Goal: Information Seeking & Learning: Learn about a topic

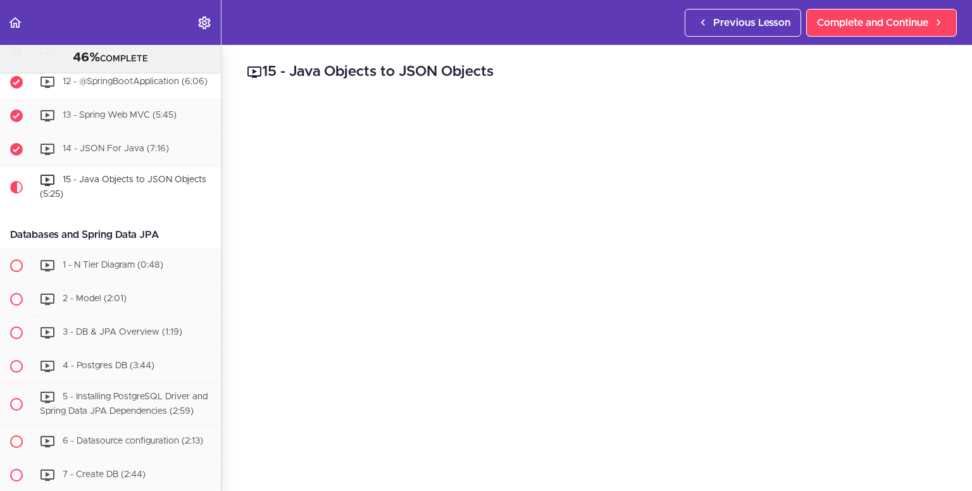
scroll to position [633, 0]
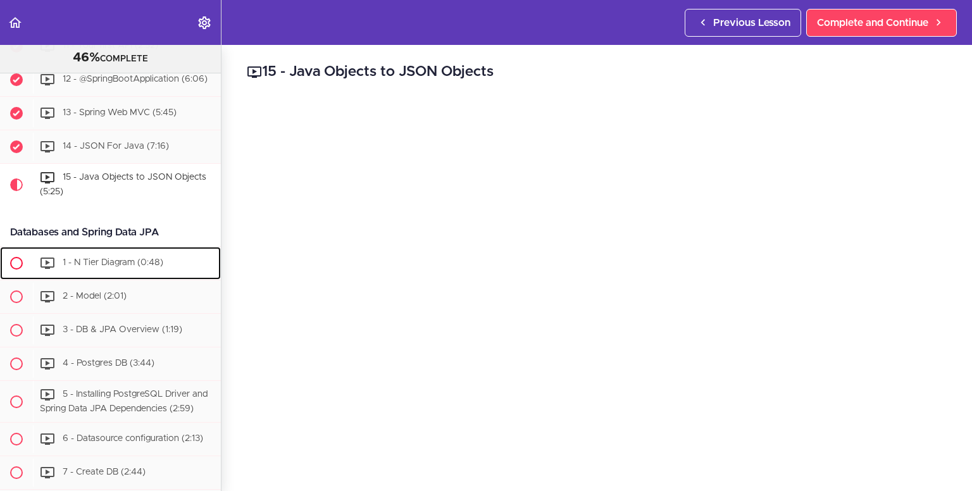
click at [139, 267] on span "1 - N Tier Diagram (0:48)" at bounding box center [113, 262] width 101 height 9
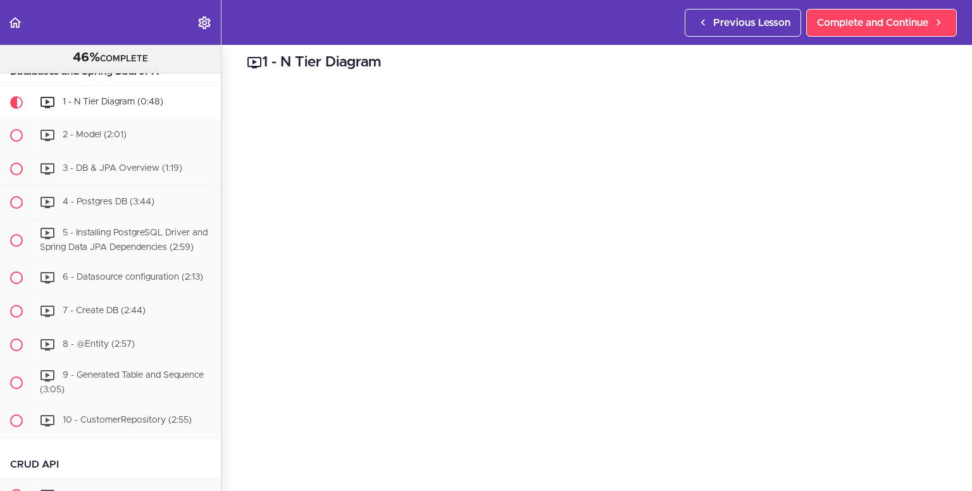
scroll to position [9, 0]
click at [879, 16] on span "Complete and Continue" at bounding box center [872, 22] width 111 height 15
click at [867, 9] on link "Complete and Continue" at bounding box center [881, 23] width 151 height 28
click at [867, 20] on span "Complete and Continue" at bounding box center [872, 22] width 111 height 15
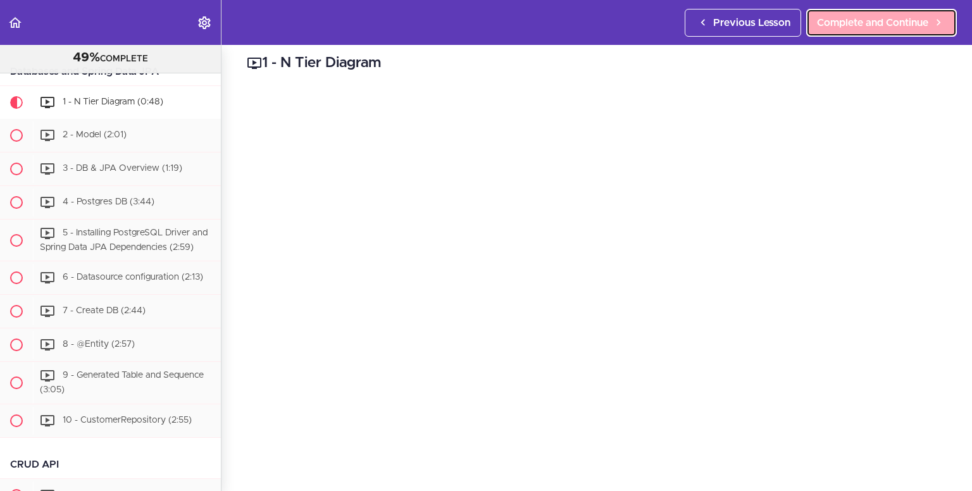
click at [867, 20] on span "Complete and Continue" at bounding box center [872, 22] width 111 height 15
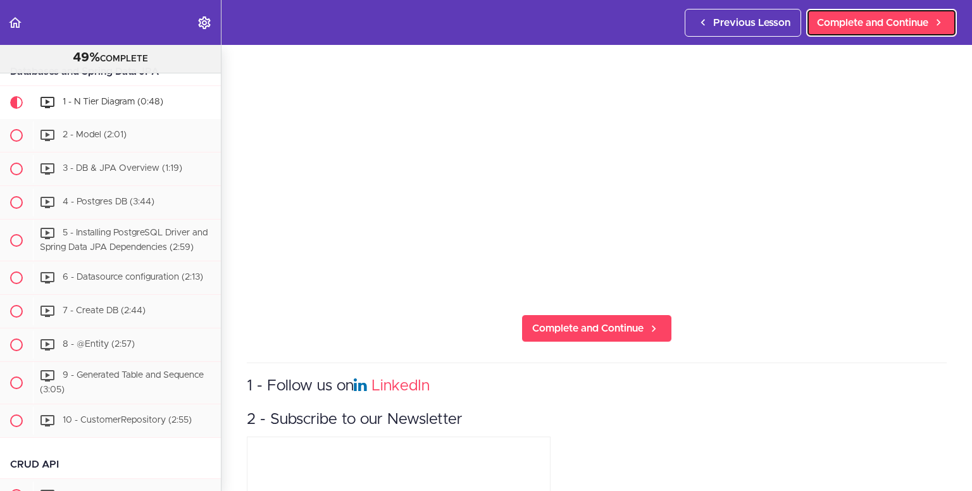
scroll to position [203, 0]
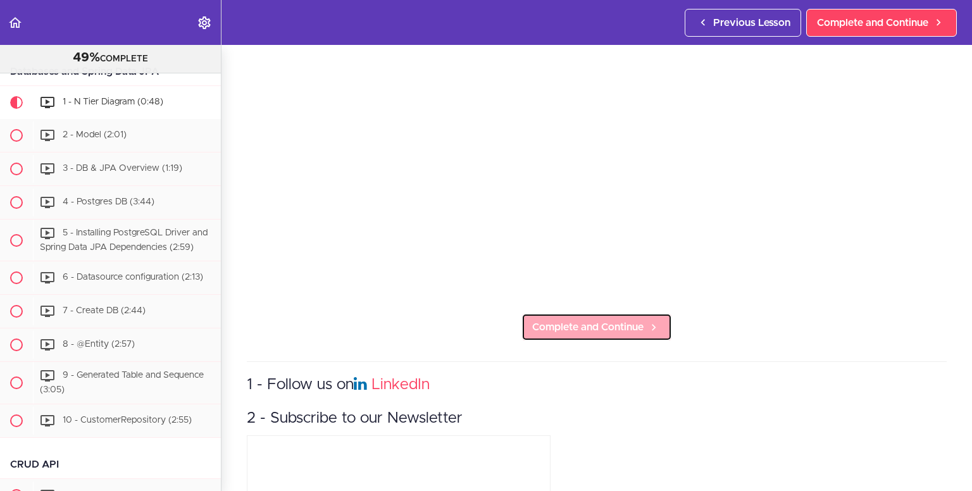
click at [614, 327] on span "Complete and Continue" at bounding box center [587, 327] width 111 height 15
click at [595, 320] on span "Complete and Continue" at bounding box center [587, 327] width 111 height 15
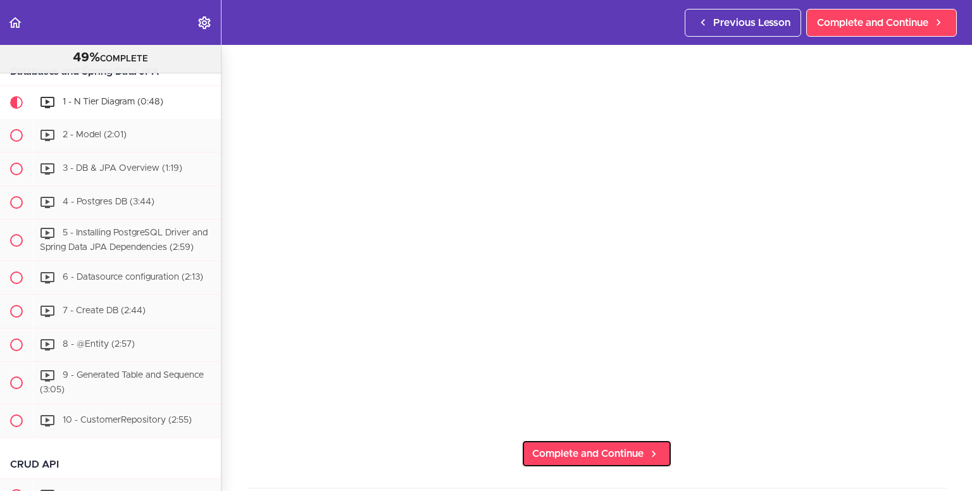
scroll to position [60, 0]
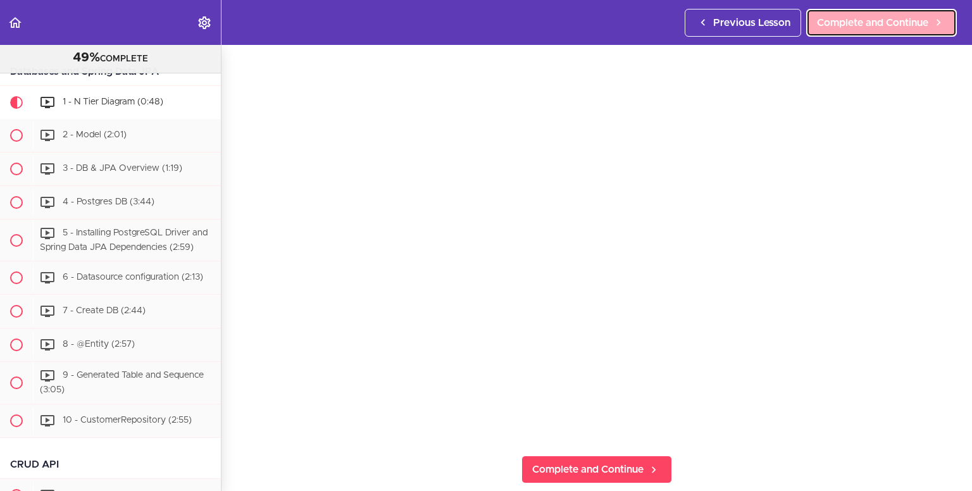
click at [868, 19] on span "Complete and Continue" at bounding box center [872, 22] width 111 height 15
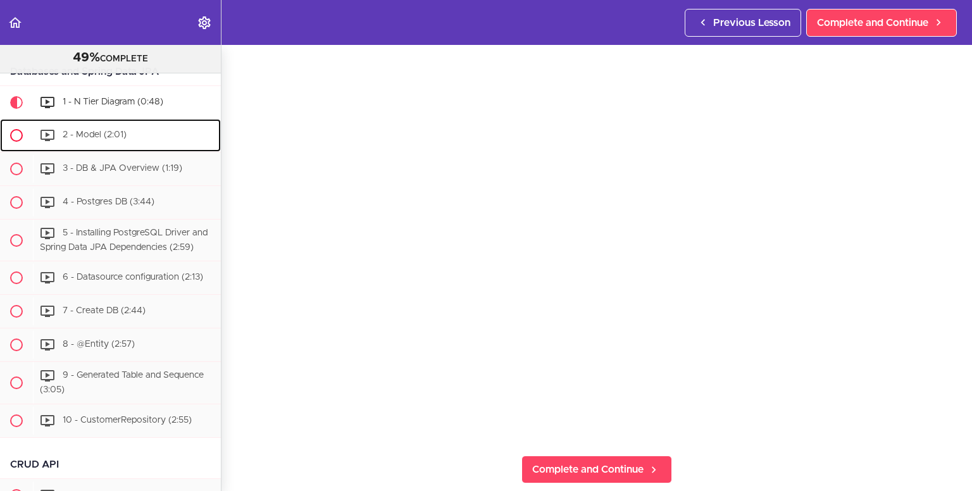
click at [108, 139] on span "2 - Model (2:01)" at bounding box center [95, 134] width 64 height 9
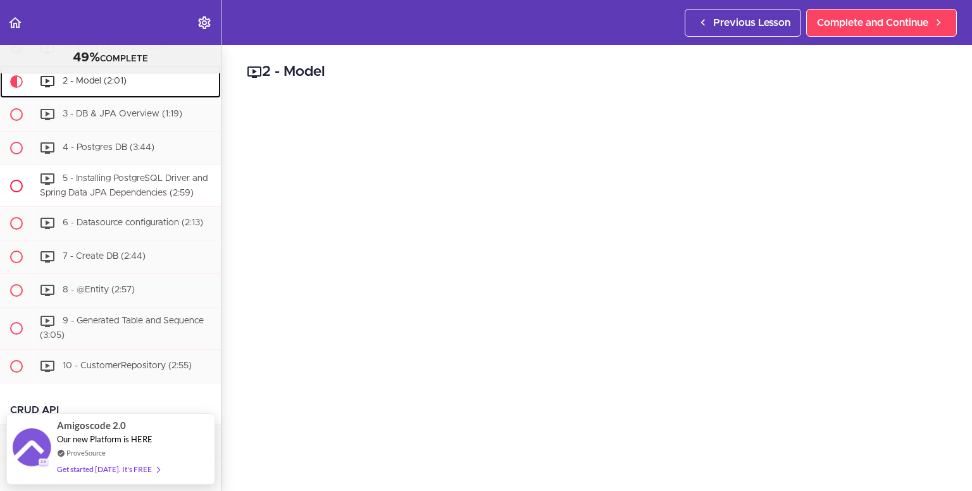
scroll to position [856, 0]
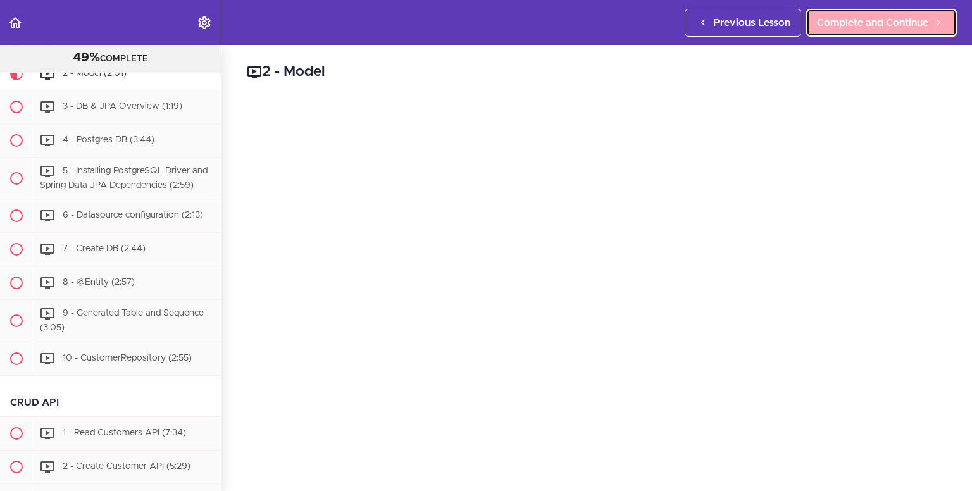
click at [858, 18] on span "Complete and Continue" at bounding box center [872, 22] width 111 height 15
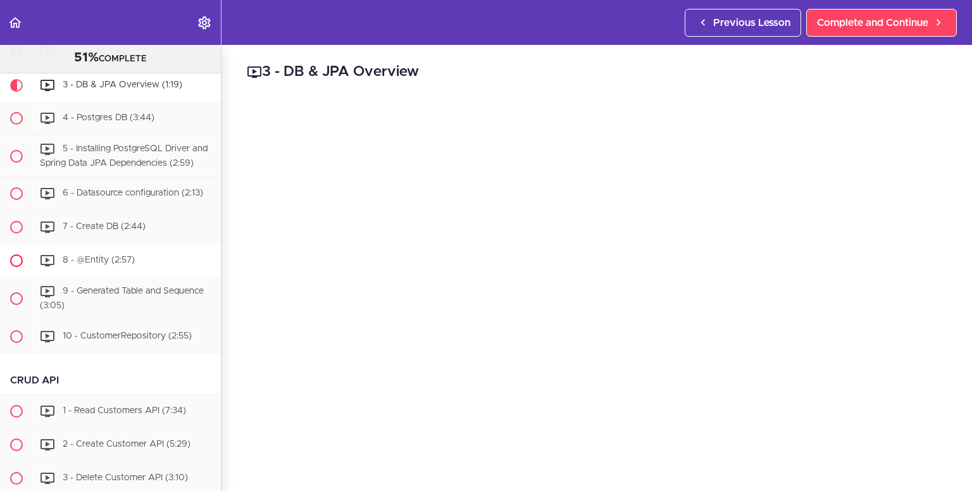
scroll to position [970, 0]
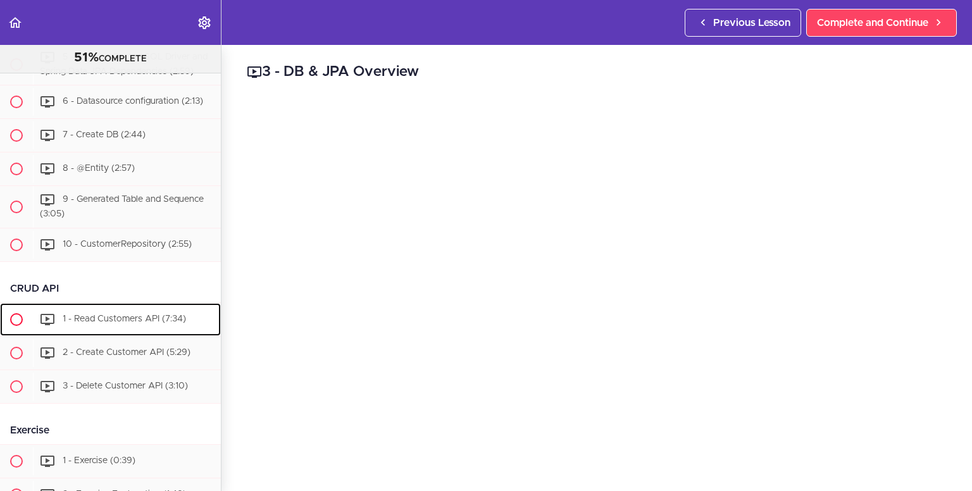
click at [109, 323] on span "1 - Read Customers API (7:34)" at bounding box center [124, 319] width 123 height 9
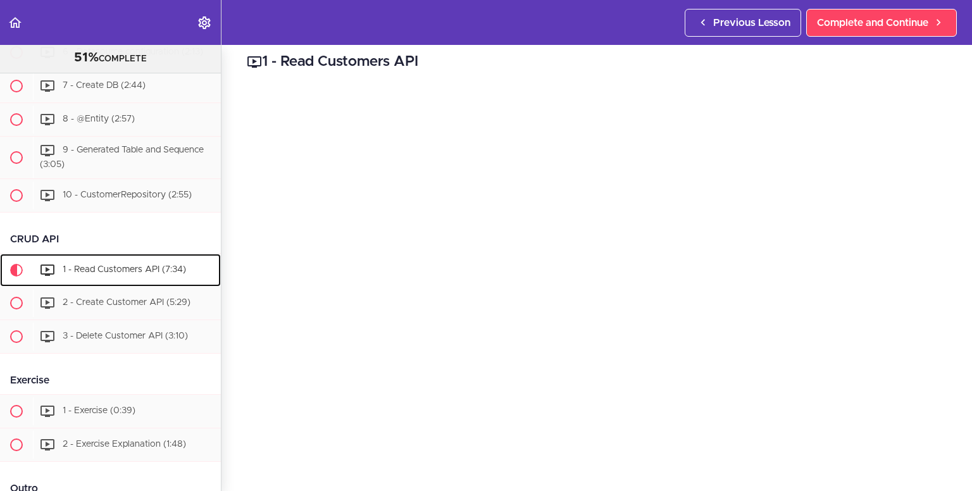
scroll to position [1018, 0]
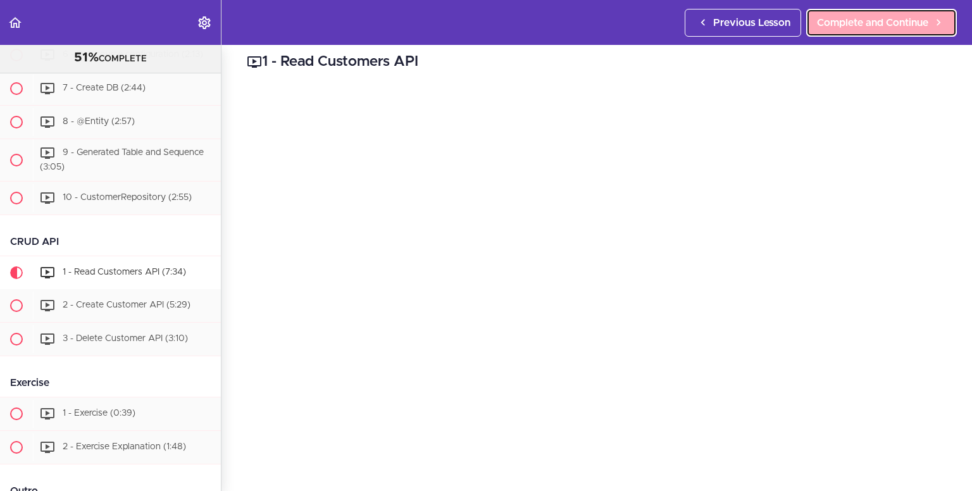
click at [846, 23] on span "Complete and Continue" at bounding box center [872, 22] width 111 height 15
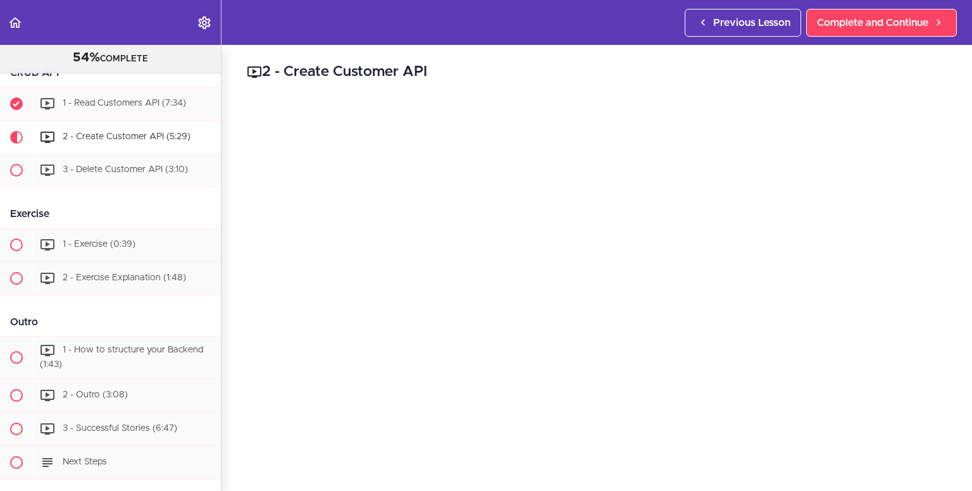
scroll to position [1185, 0]
click at [107, 251] on span "1 - Exercise (0:39)" at bounding box center [99, 246] width 73 height 9
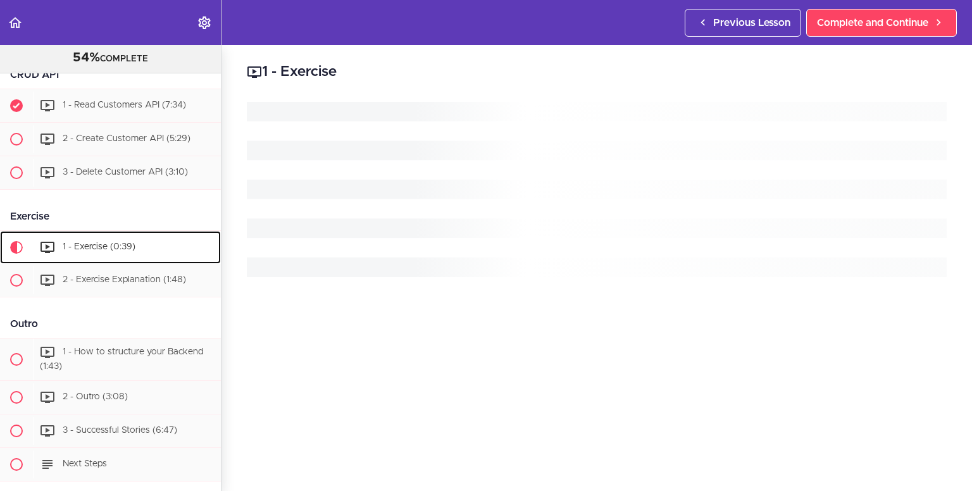
scroll to position [1304, 0]
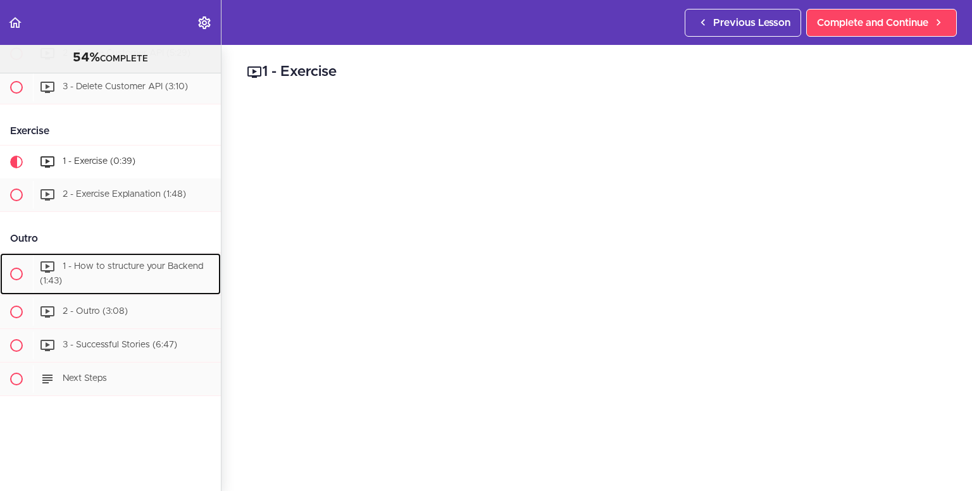
click at [107, 269] on div "1 - How to structure your Backend (1:43)" at bounding box center [127, 274] width 188 height 42
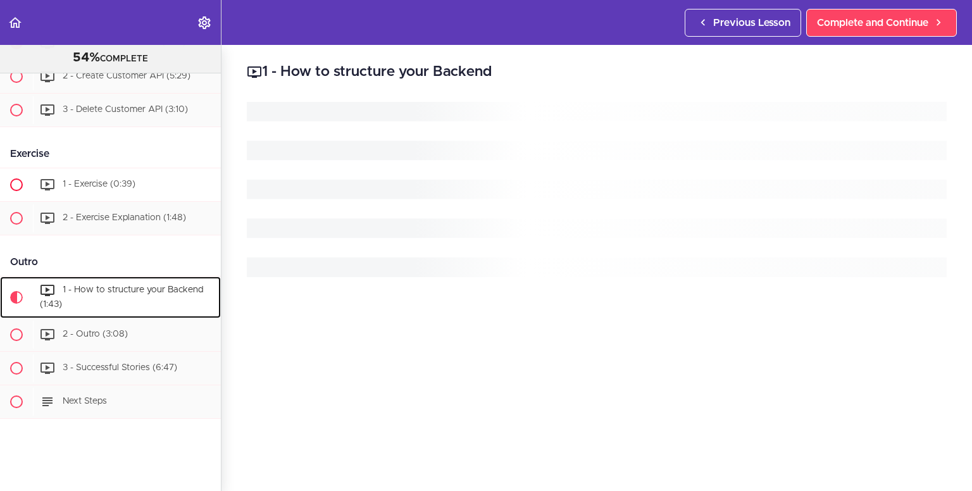
scroll to position [1304, 0]
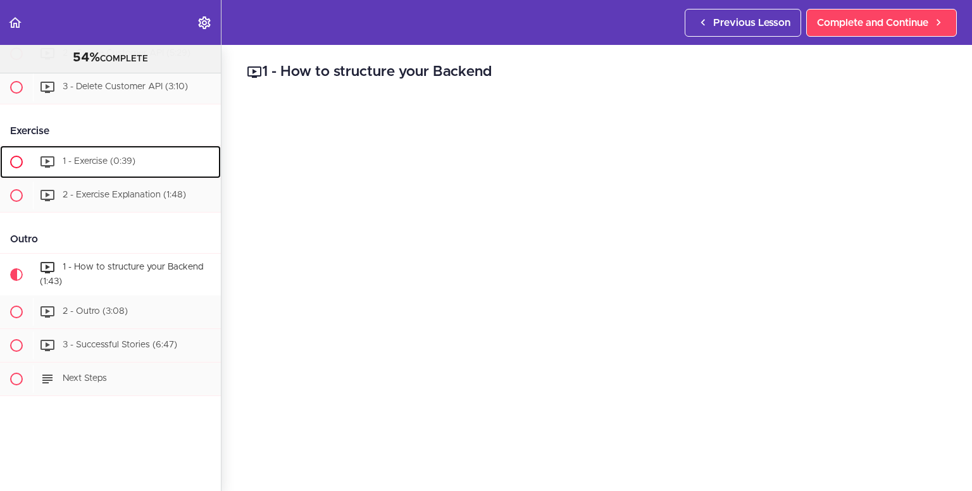
click at [95, 157] on span "1 - Exercise (0:39)" at bounding box center [99, 161] width 73 height 9
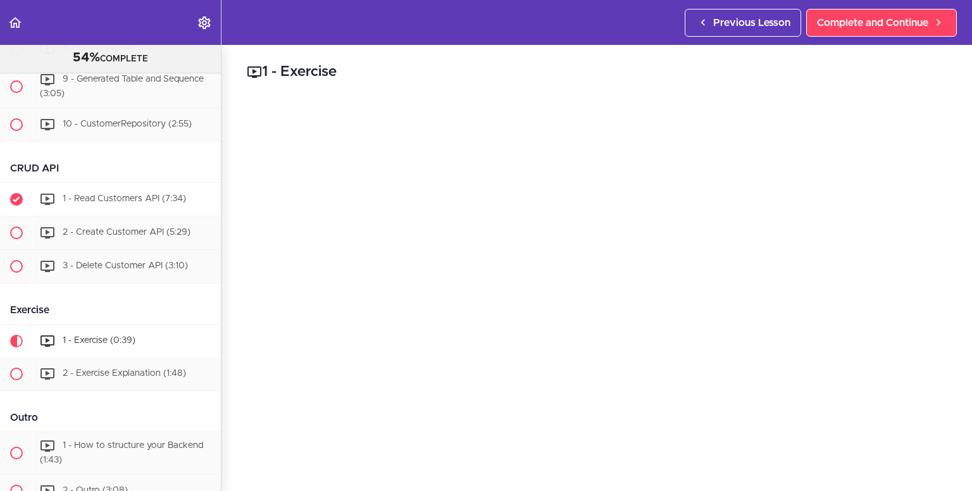
scroll to position [1304, 0]
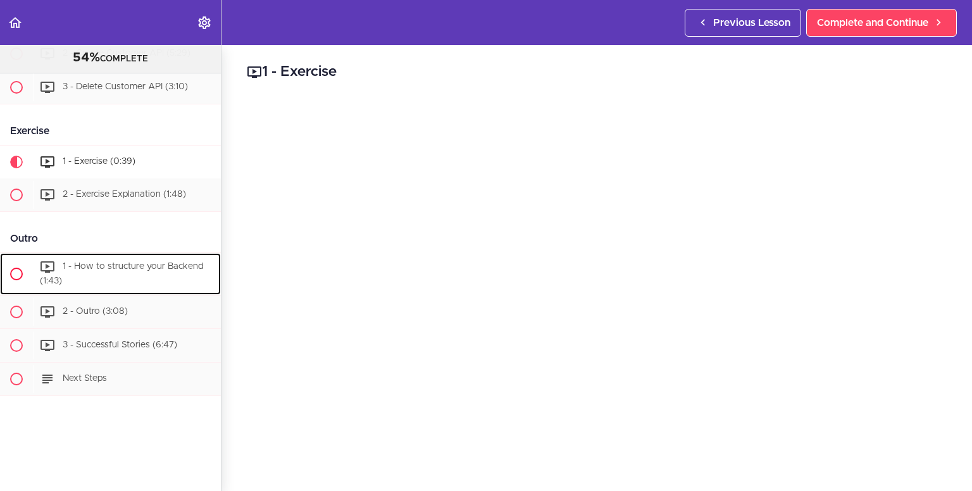
click at [147, 262] on span "1 - How to structure your Backend (1:43)" at bounding box center [121, 273] width 163 height 23
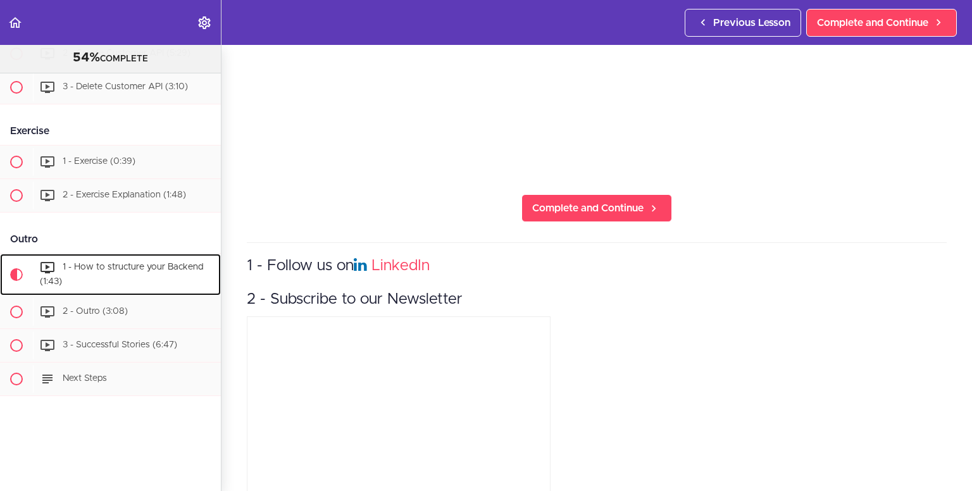
scroll to position [370, 0]
